Goal: Find specific page/section: Find specific page/section

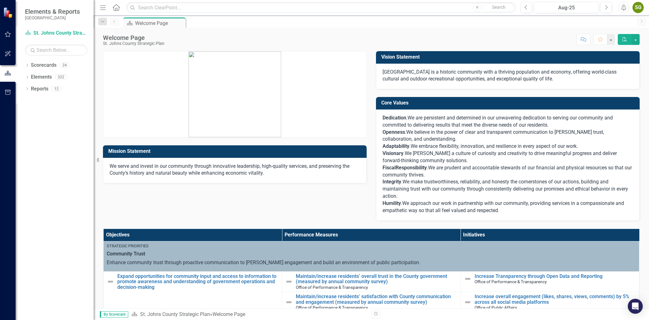
click at [300, 198] on div "Mission Statement We serve and invest in our community through innovative leade…" at bounding box center [371, 132] width 546 height 178
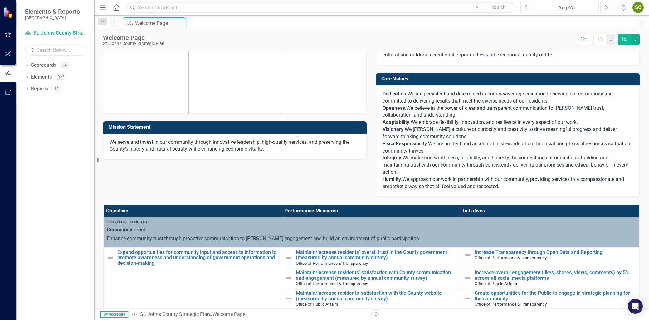
scroll to position [35, 0]
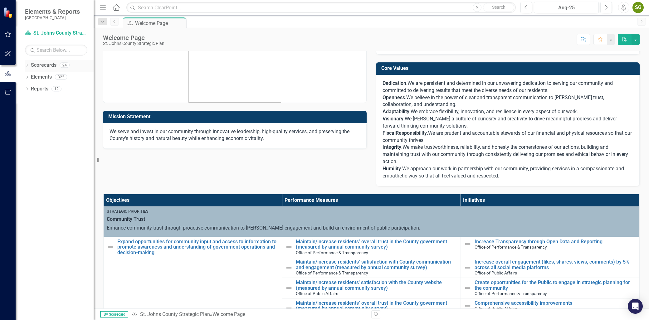
click at [27, 67] on icon "Dropdown" at bounding box center [27, 65] width 4 height 3
click at [27, 67] on icon "Dropdown" at bounding box center [26, 65] width 3 height 4
click at [27, 67] on icon "Dropdown" at bounding box center [27, 65] width 4 height 3
drag, startPoint x: 27, startPoint y: 67, endPoint x: 31, endPoint y: 78, distance: 12.1
click at [31, 78] on icon "Dropdown" at bounding box center [30, 77] width 5 height 4
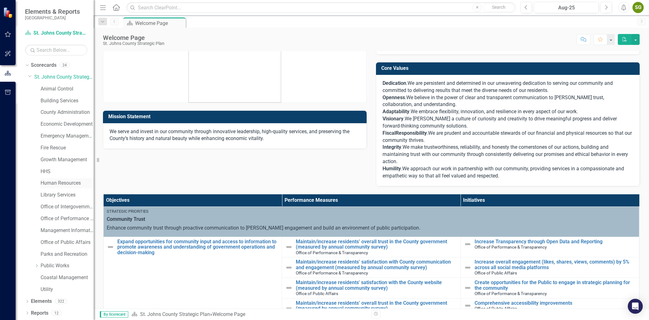
click at [54, 184] on link "Human Resources" at bounding box center [67, 183] width 53 height 7
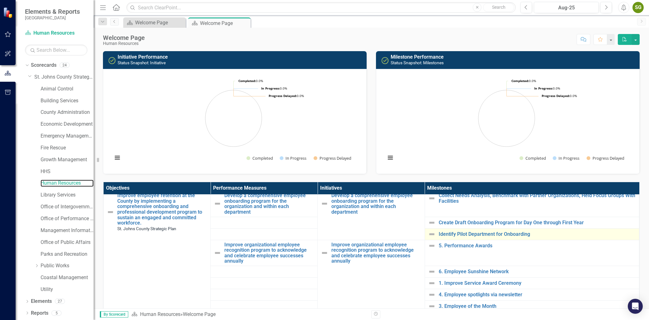
scroll to position [35, 0]
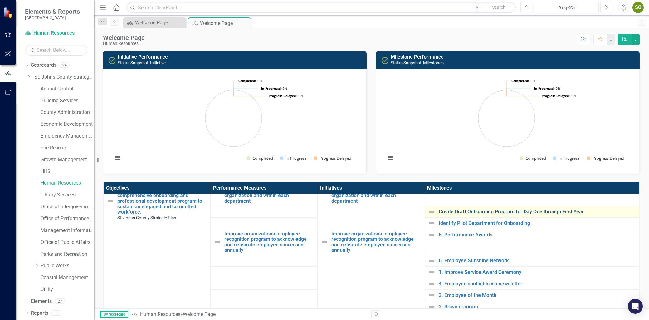
click at [476, 213] on link "Create Draft Onboarding Program for Day One through First Year" at bounding box center [537, 212] width 197 height 6
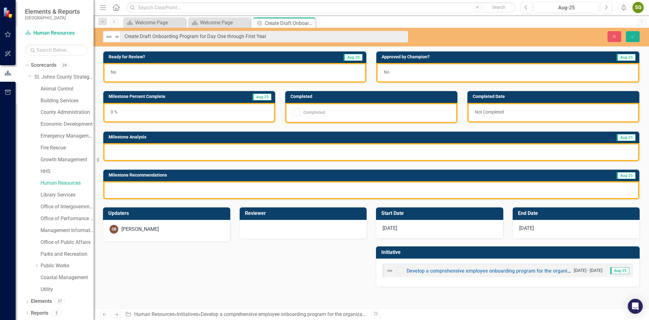
click at [414, 21] on div "Scorecard Welcome Page Close Scorecard Welcome Page Close Milestone Create Draf…" at bounding box center [378, 22] width 512 height 10
click at [149, 111] on div "0 %" at bounding box center [189, 113] width 172 height 20
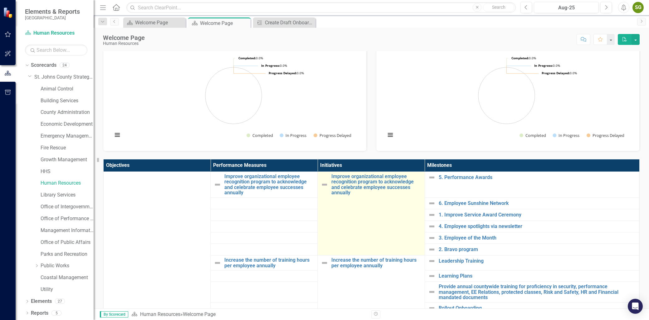
scroll to position [35, 0]
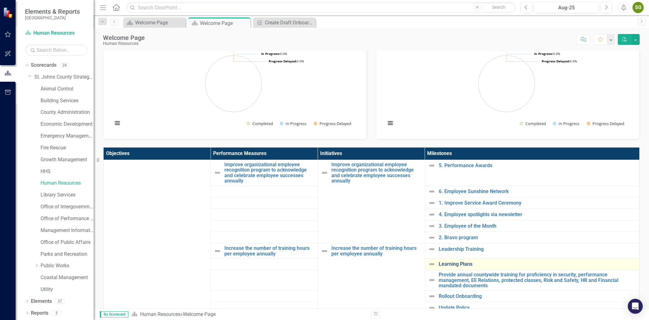
click at [462, 264] on link "Learning Plans" at bounding box center [537, 264] width 197 height 6
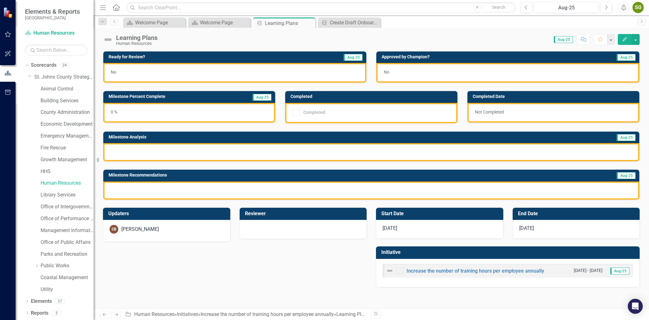
click at [230, 260] on div "Updaters CB [PERSON_NAME] Reviewer Start Date [DATE] End Date [DATE] Initiative…" at bounding box center [371, 243] width 546 height 87
click at [7, 30] on button "button" at bounding box center [8, 34] width 14 height 13
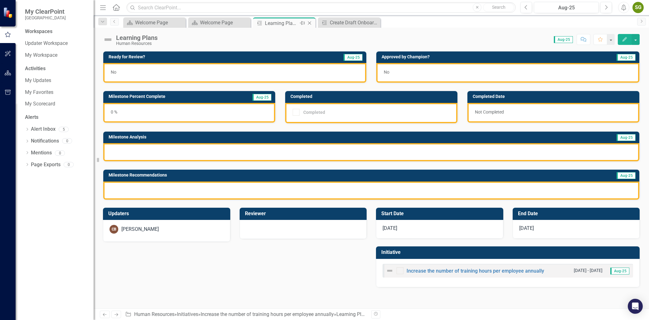
click at [314, 20] on div "Milestone Learning Plans Pin Close" at bounding box center [284, 22] width 62 height 10
click at [311, 22] on icon "Close" at bounding box center [309, 23] width 6 height 5
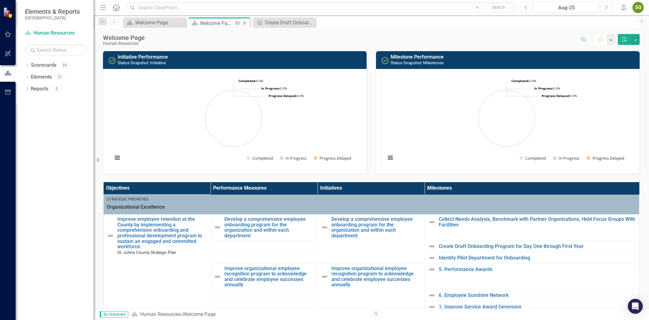
click at [244, 23] on icon at bounding box center [244, 23] width 3 height 3
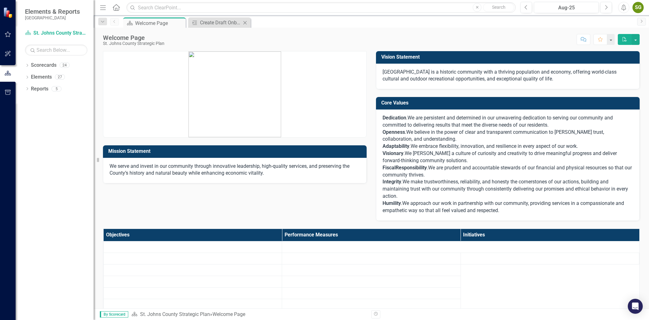
click at [243, 23] on icon "Close" at bounding box center [245, 22] width 6 height 5
